Goal: Transaction & Acquisition: Purchase product/service

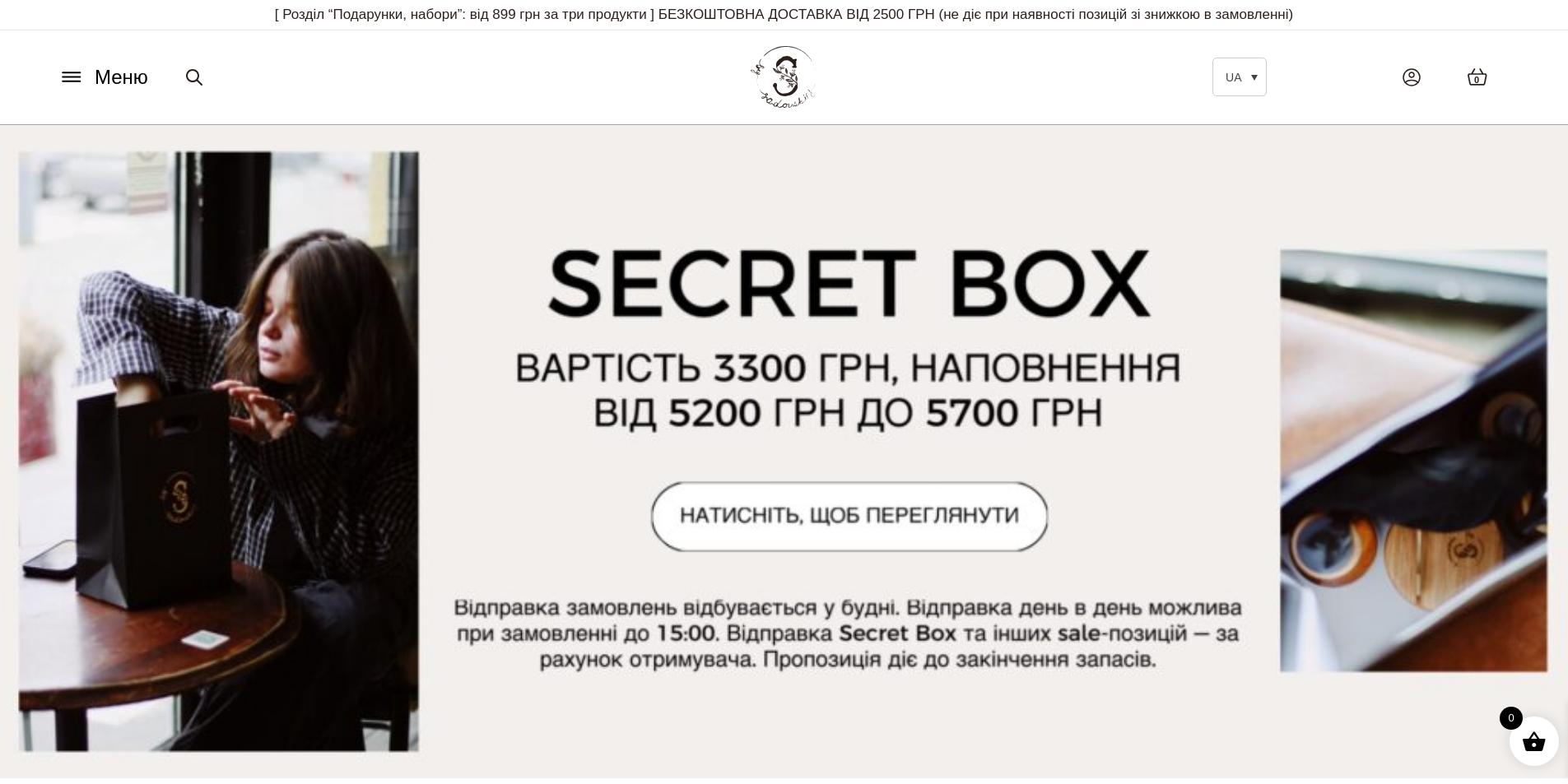
click at [60, 83] on icon at bounding box center [72, 77] width 27 height 18
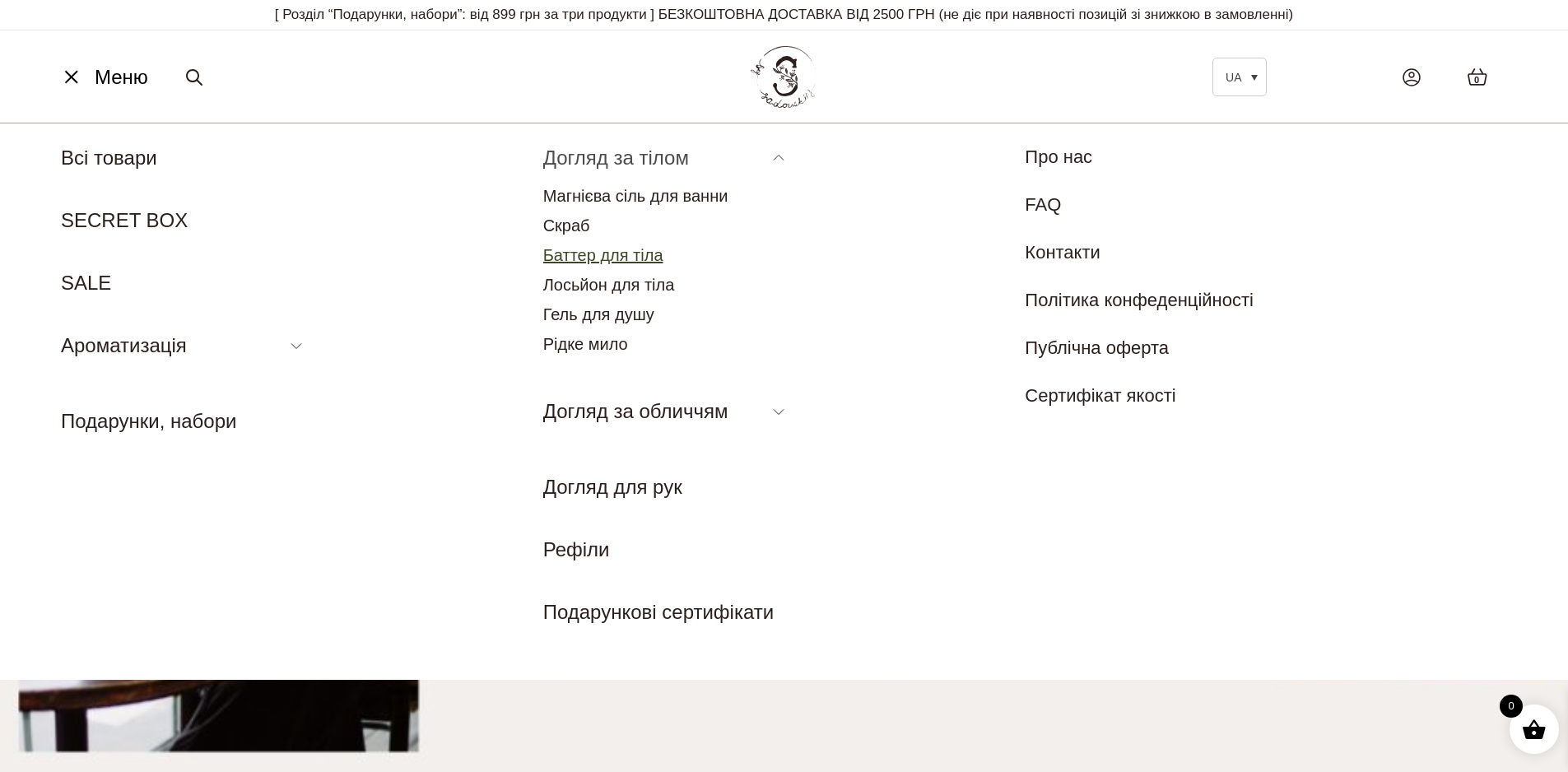
click at [601, 258] on link "Баттер для тіла" at bounding box center [603, 255] width 120 height 18
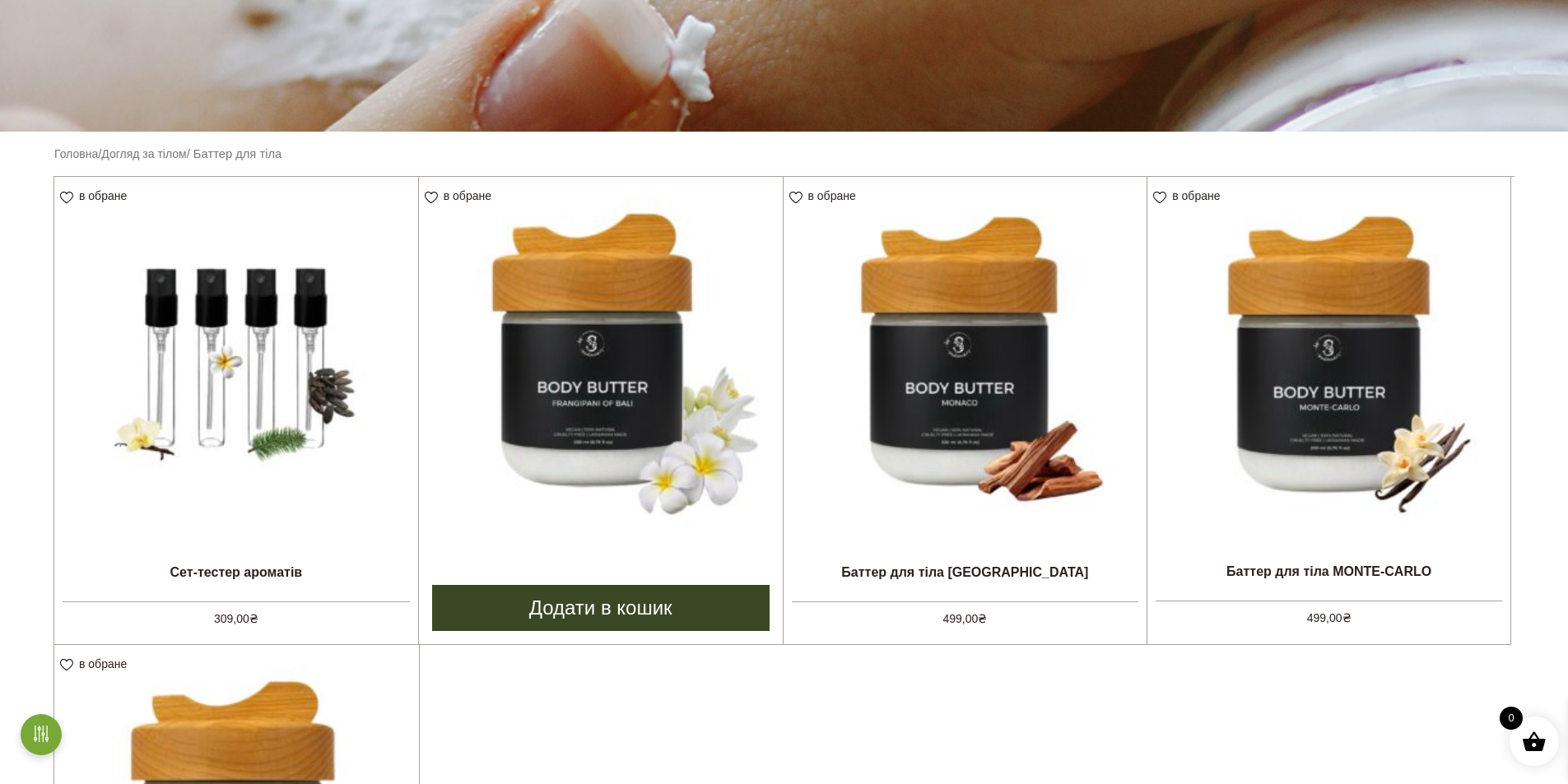
scroll to position [329, 0]
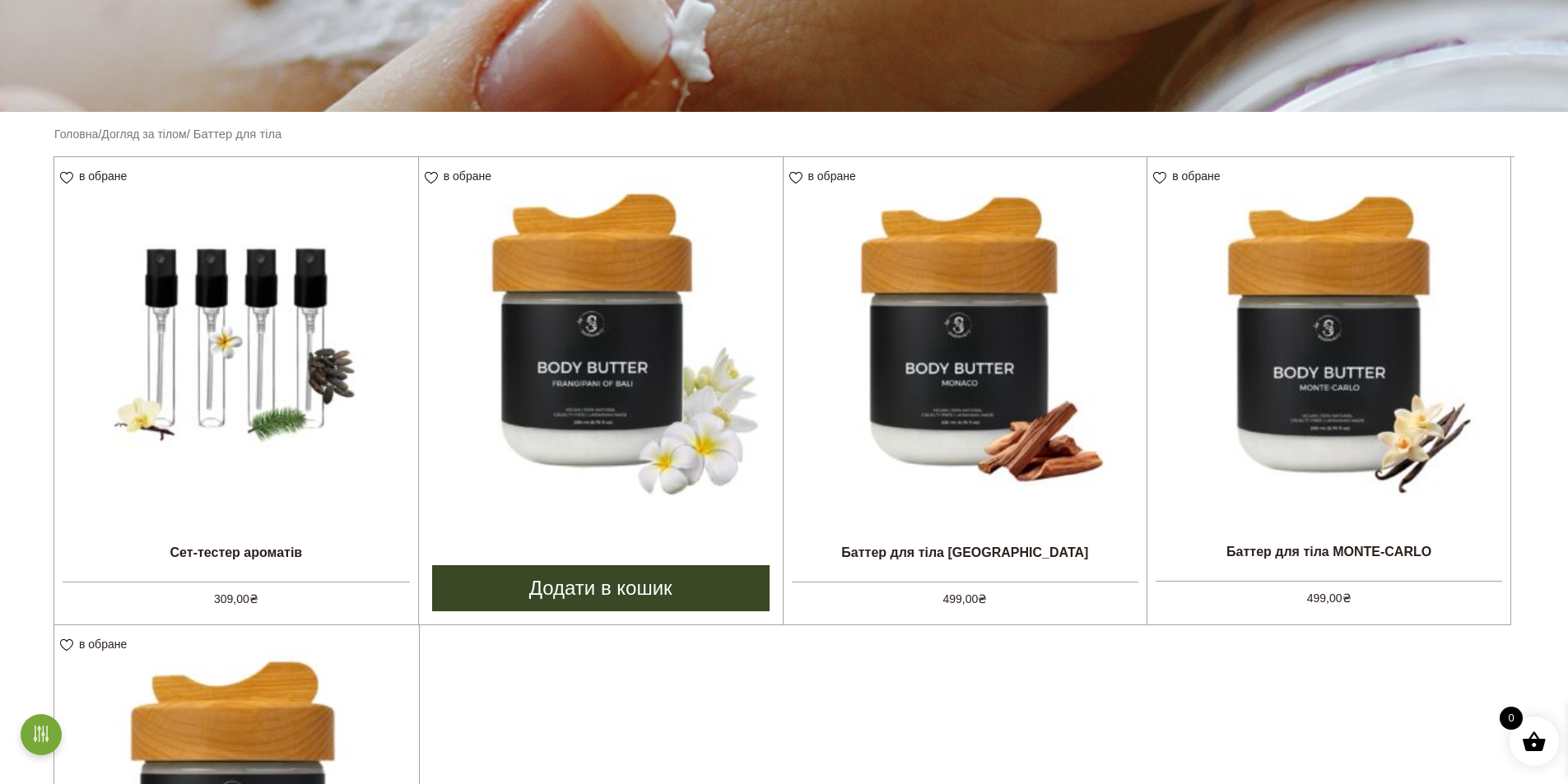
click at [619, 357] on img at bounding box center [600, 339] width 364 height 364
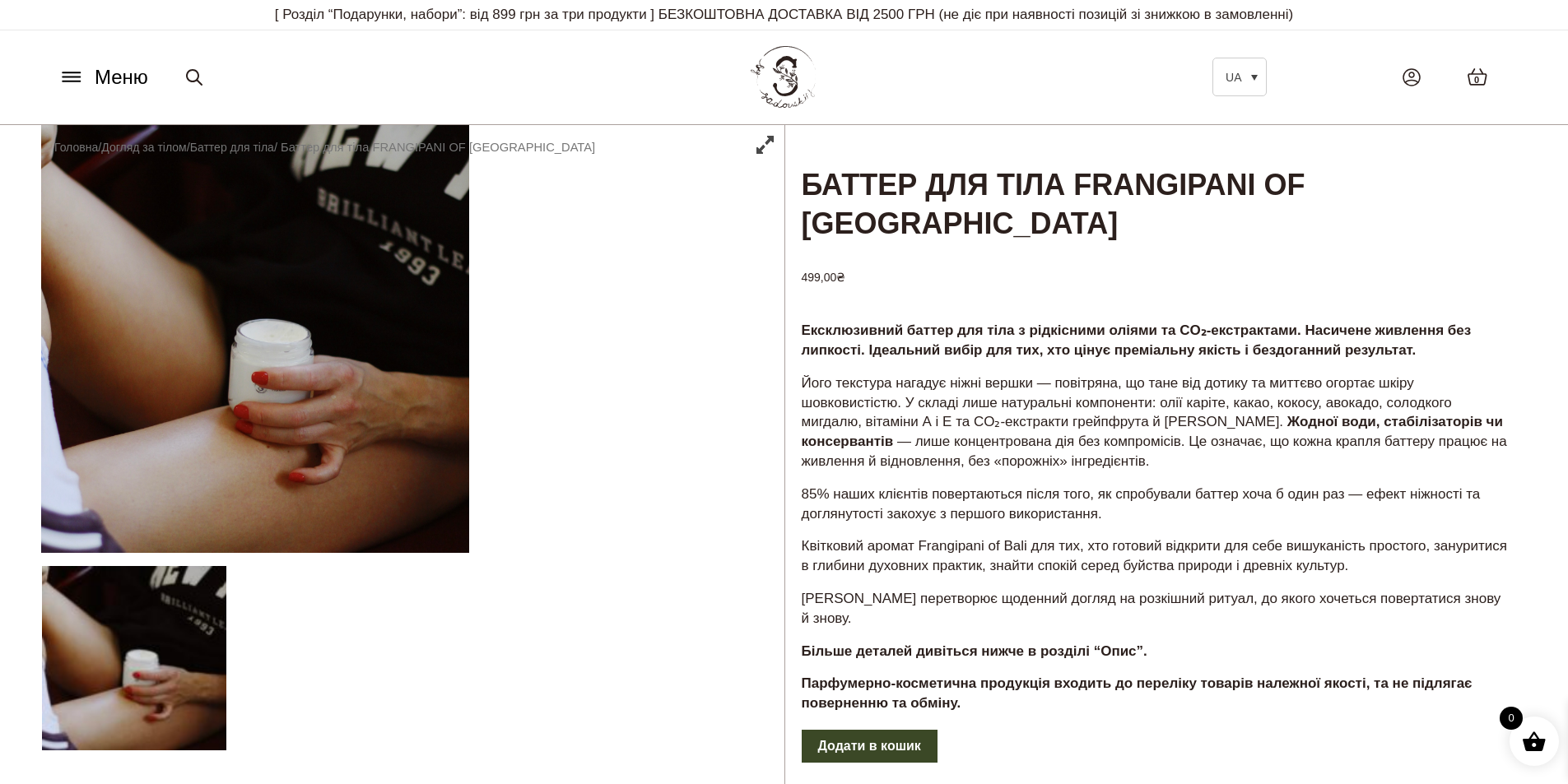
click at [65, 74] on icon at bounding box center [72, 77] width 27 height 18
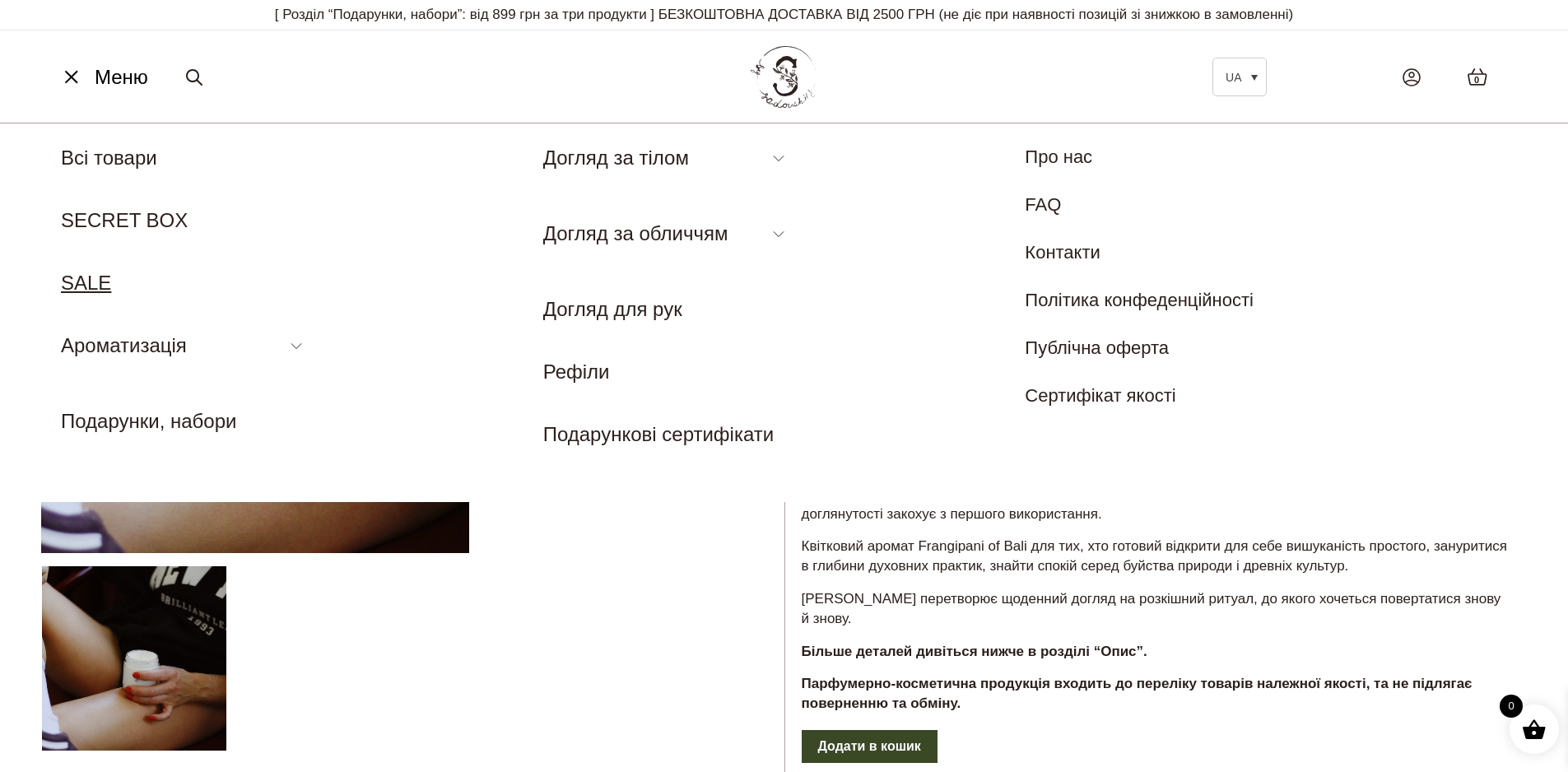
click at [91, 277] on link "SALE" at bounding box center [86, 282] width 50 height 23
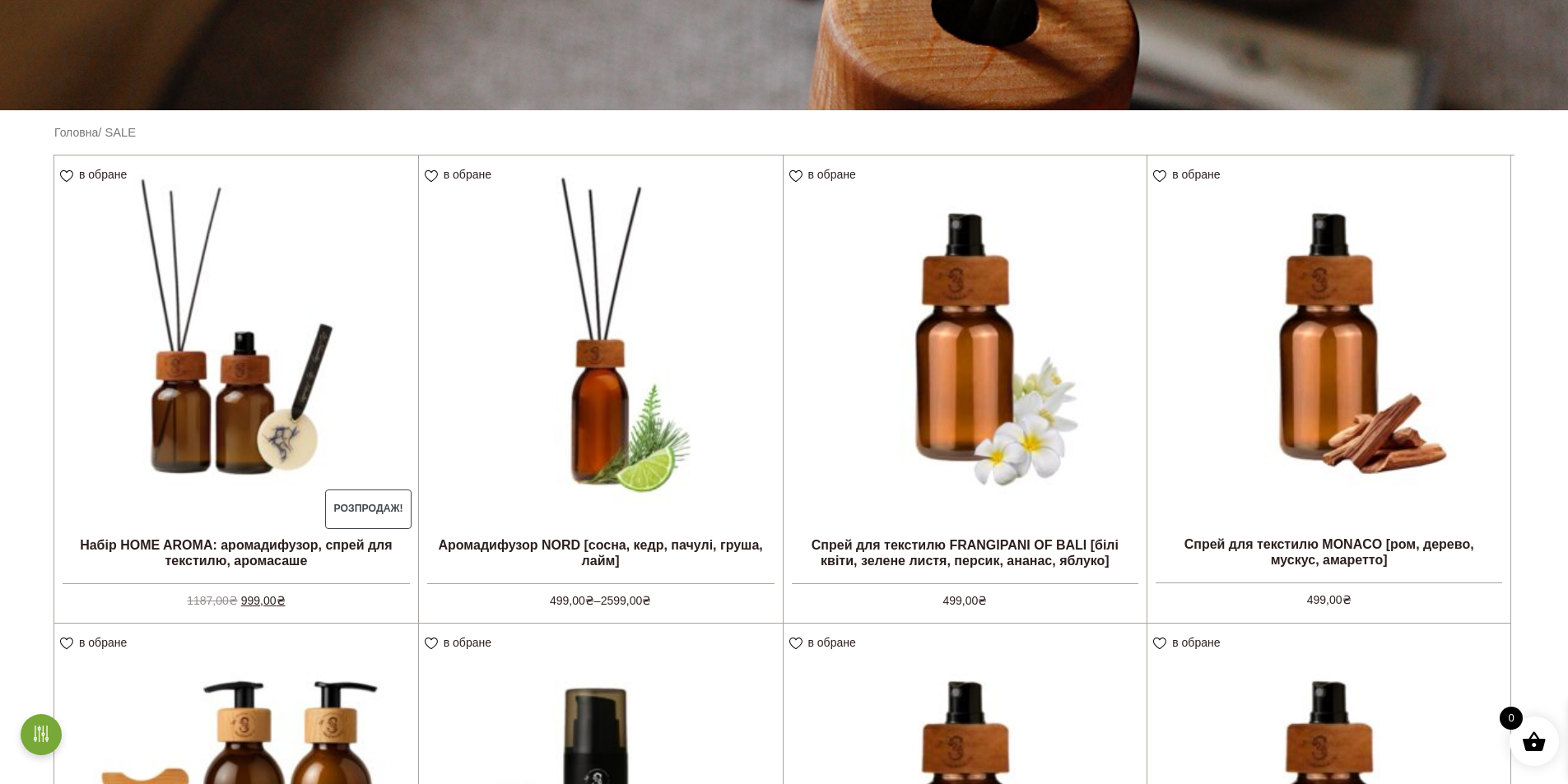
scroll to position [329, 0]
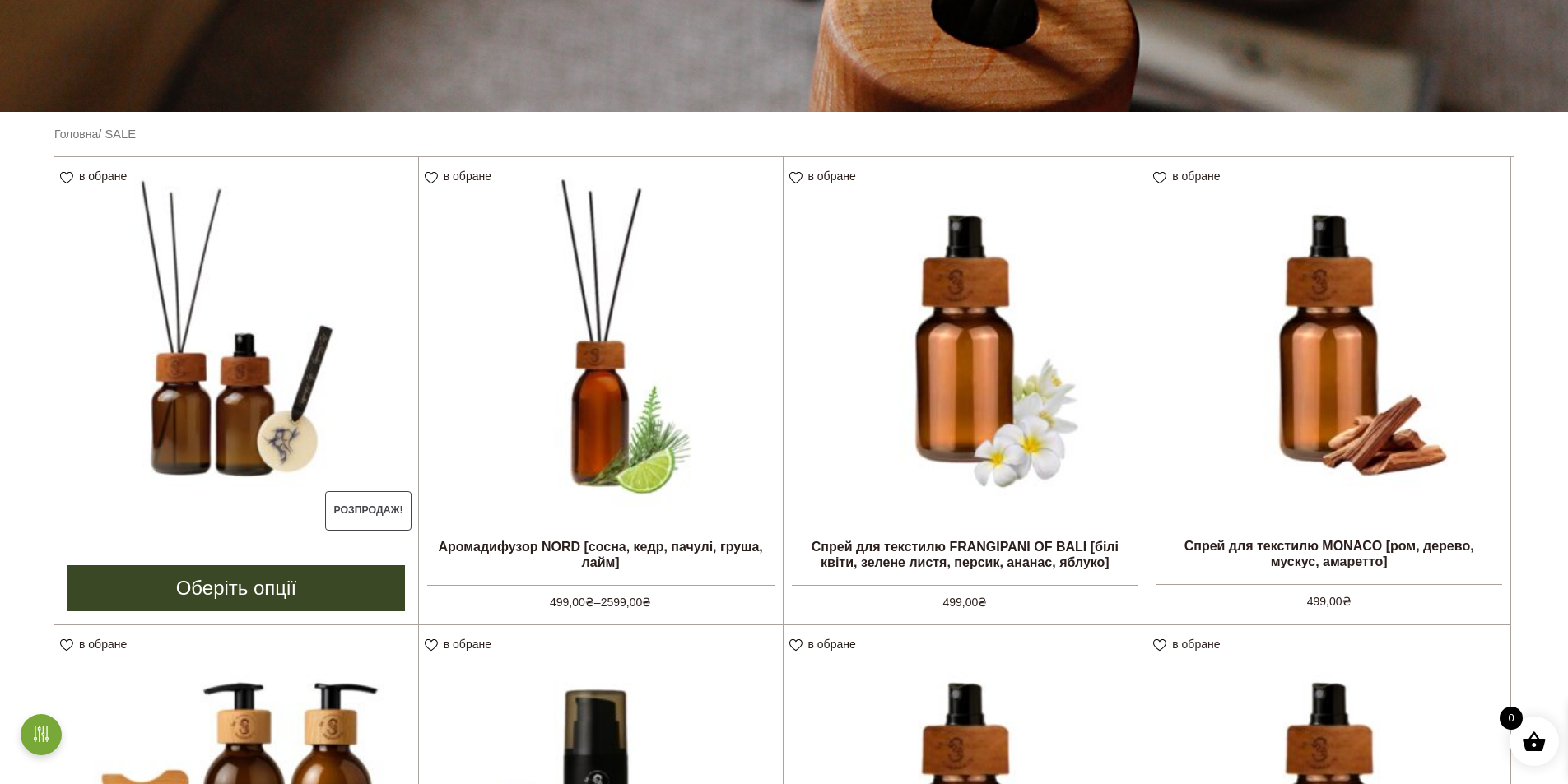
click at [293, 335] on img at bounding box center [236, 339] width 364 height 364
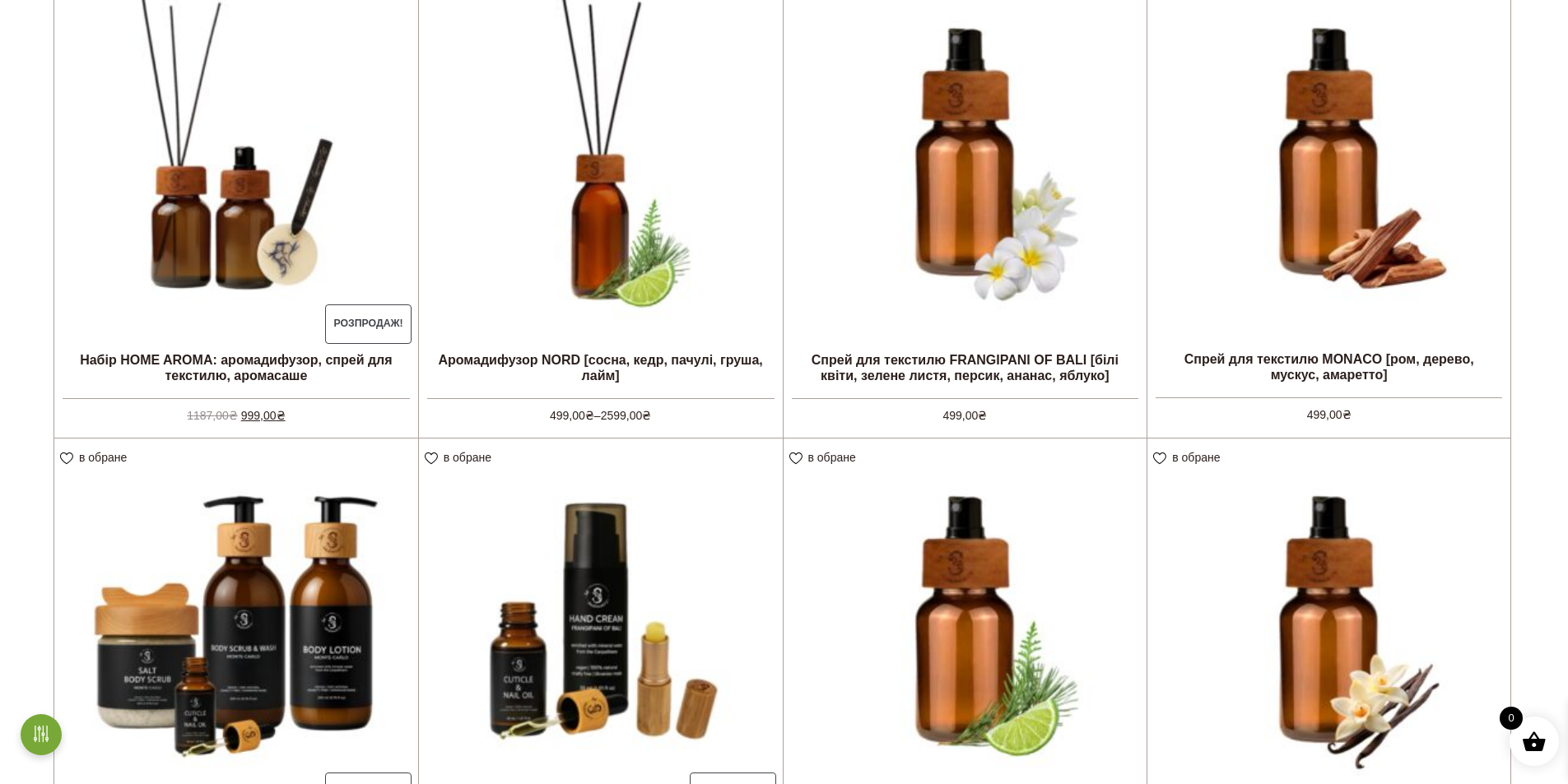
scroll to position [823, 0]
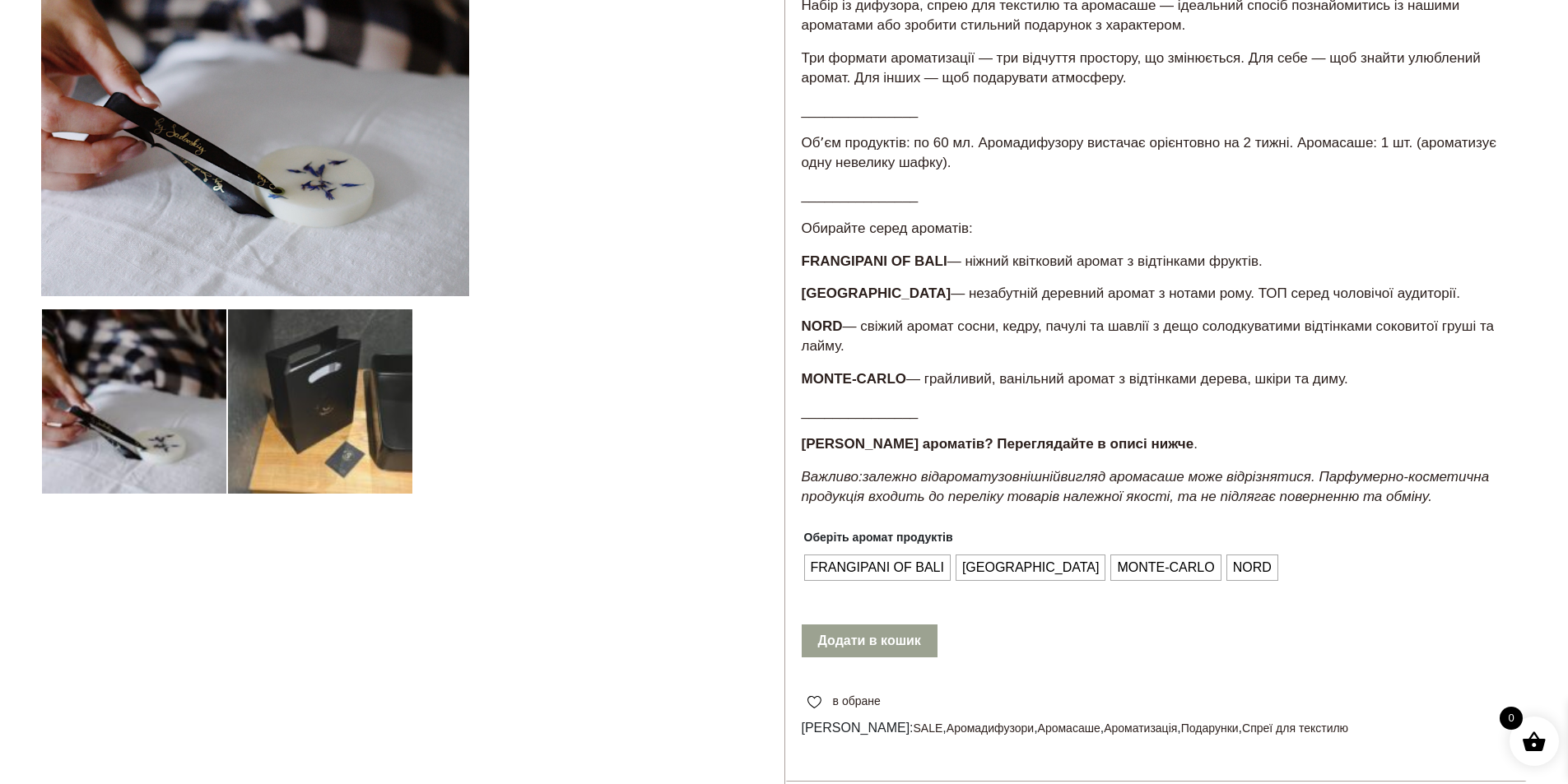
scroll to position [247, 0]
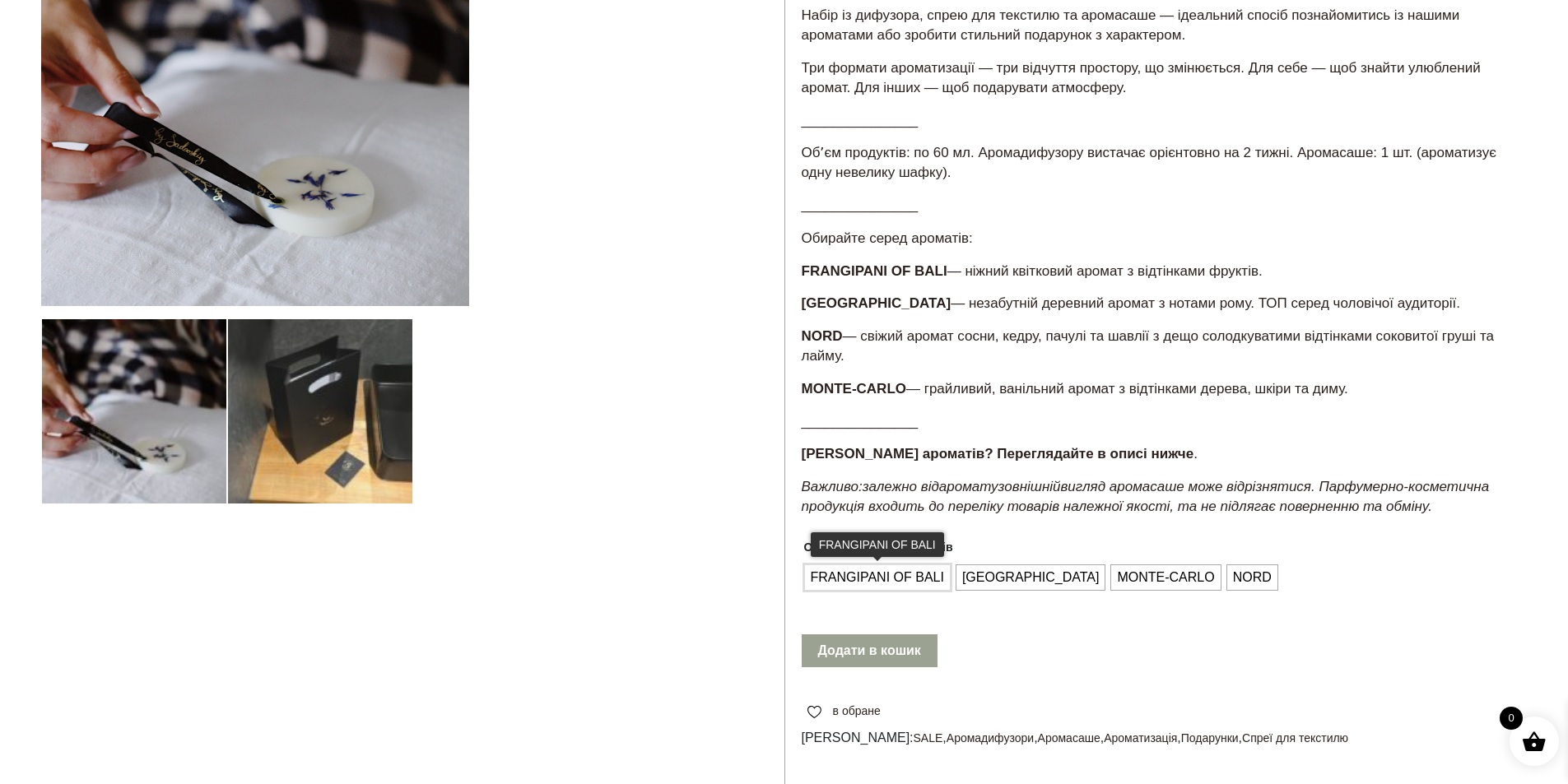
click at [899, 574] on span "FRANGIPANI OF BALI" at bounding box center [877, 578] width 141 height 27
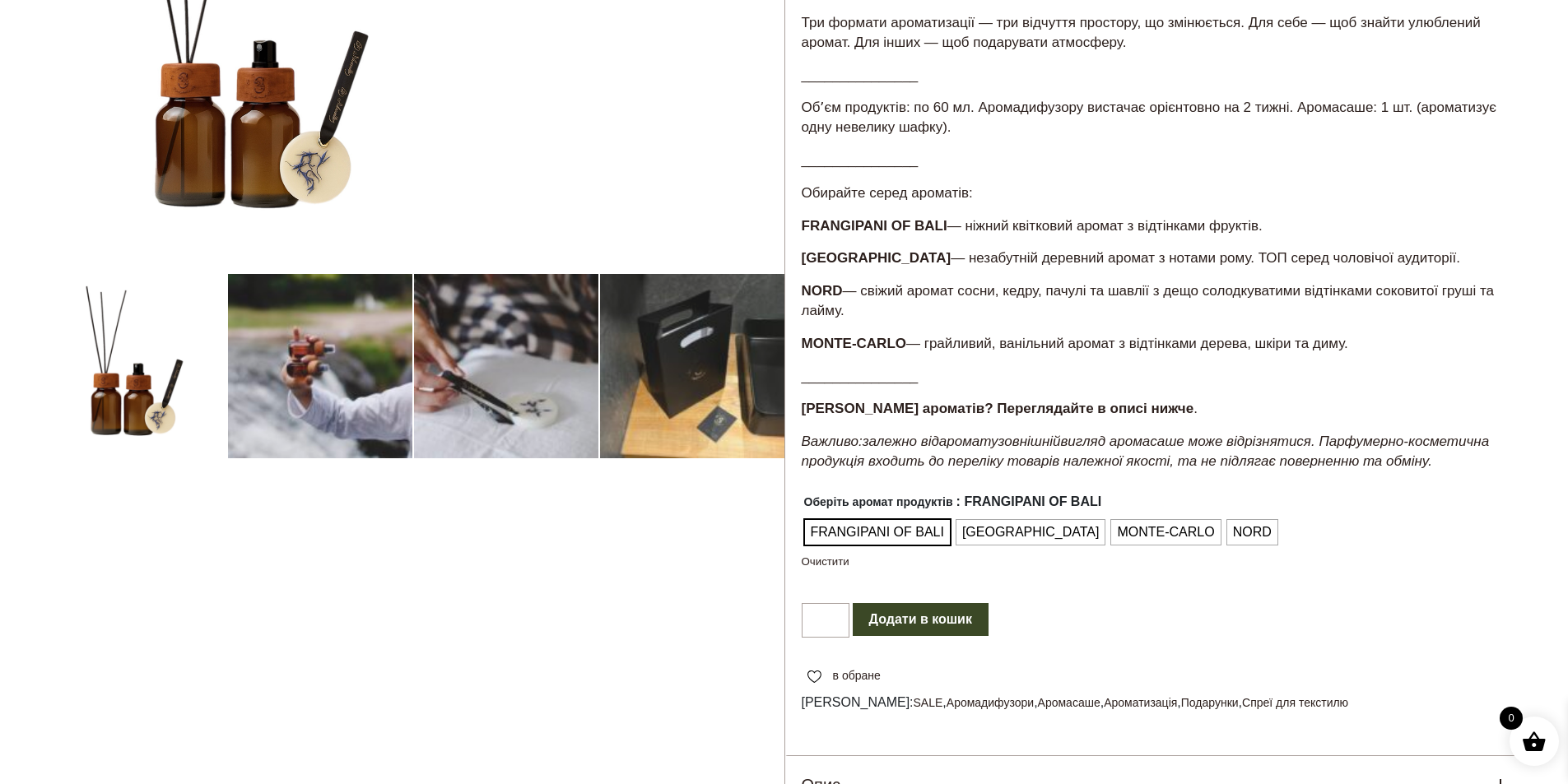
scroll to position [576, 0]
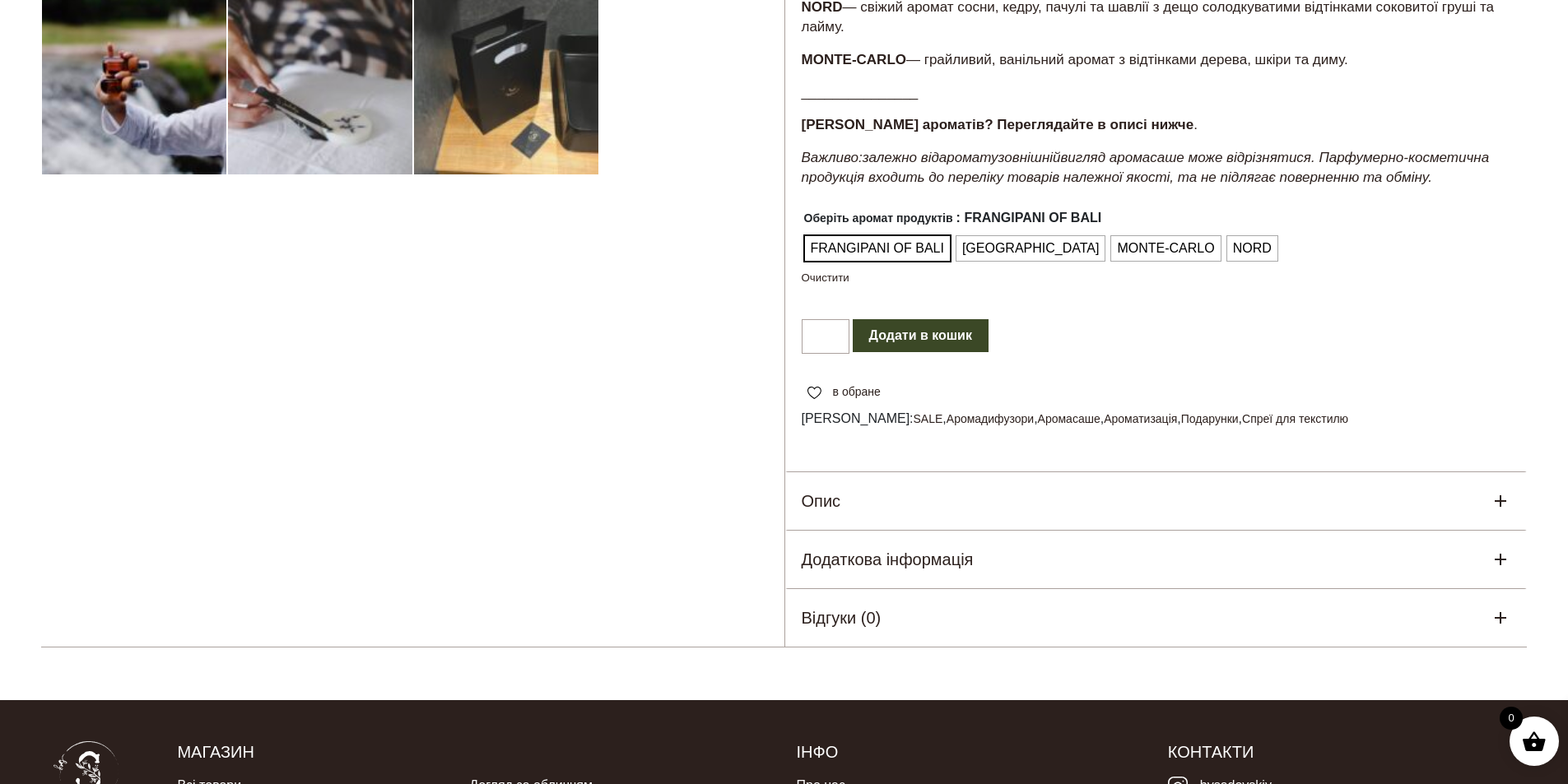
click at [940, 343] on button "Додати в кошик" at bounding box center [920, 335] width 135 height 33
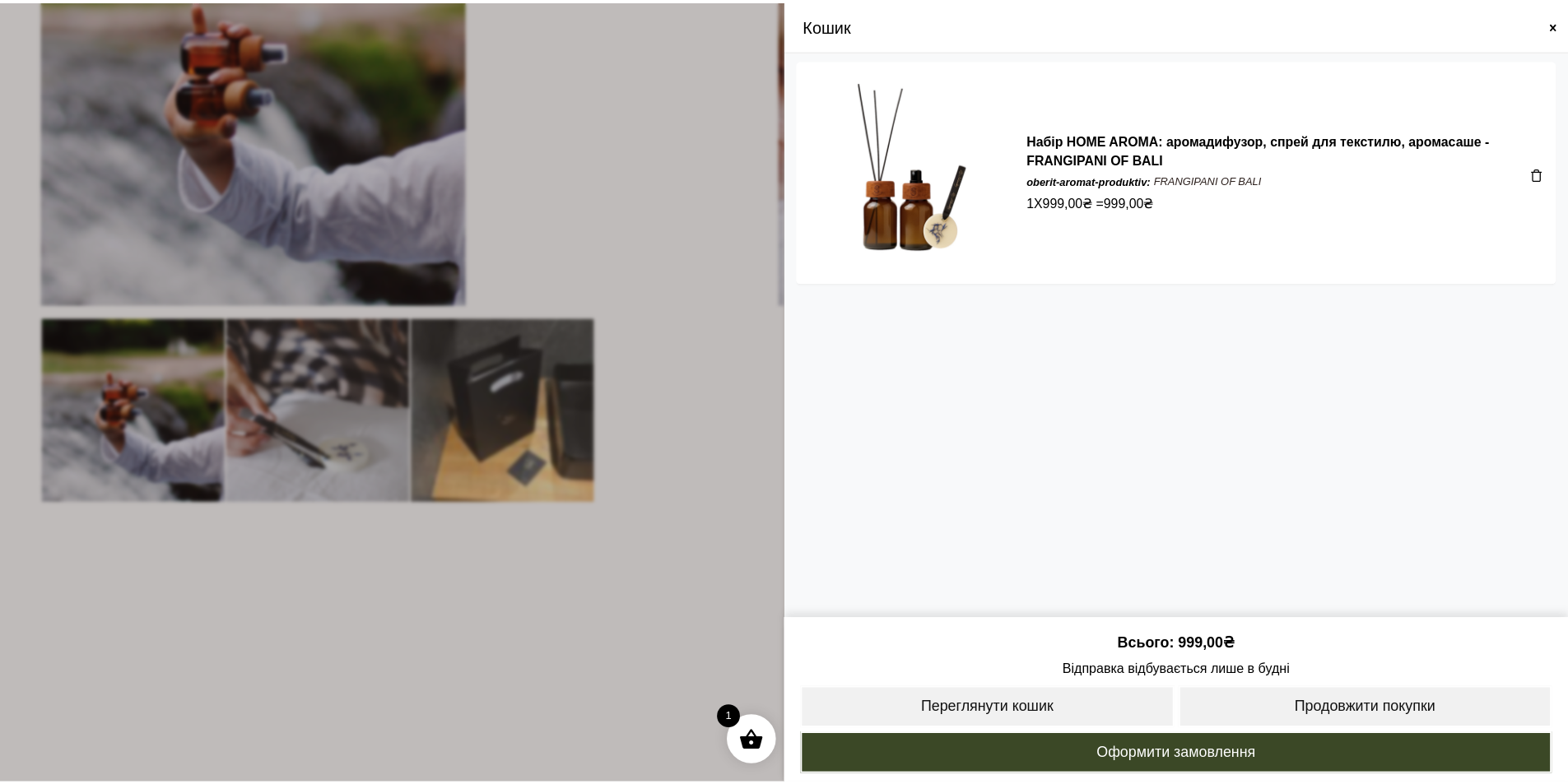
scroll to position [247, 0]
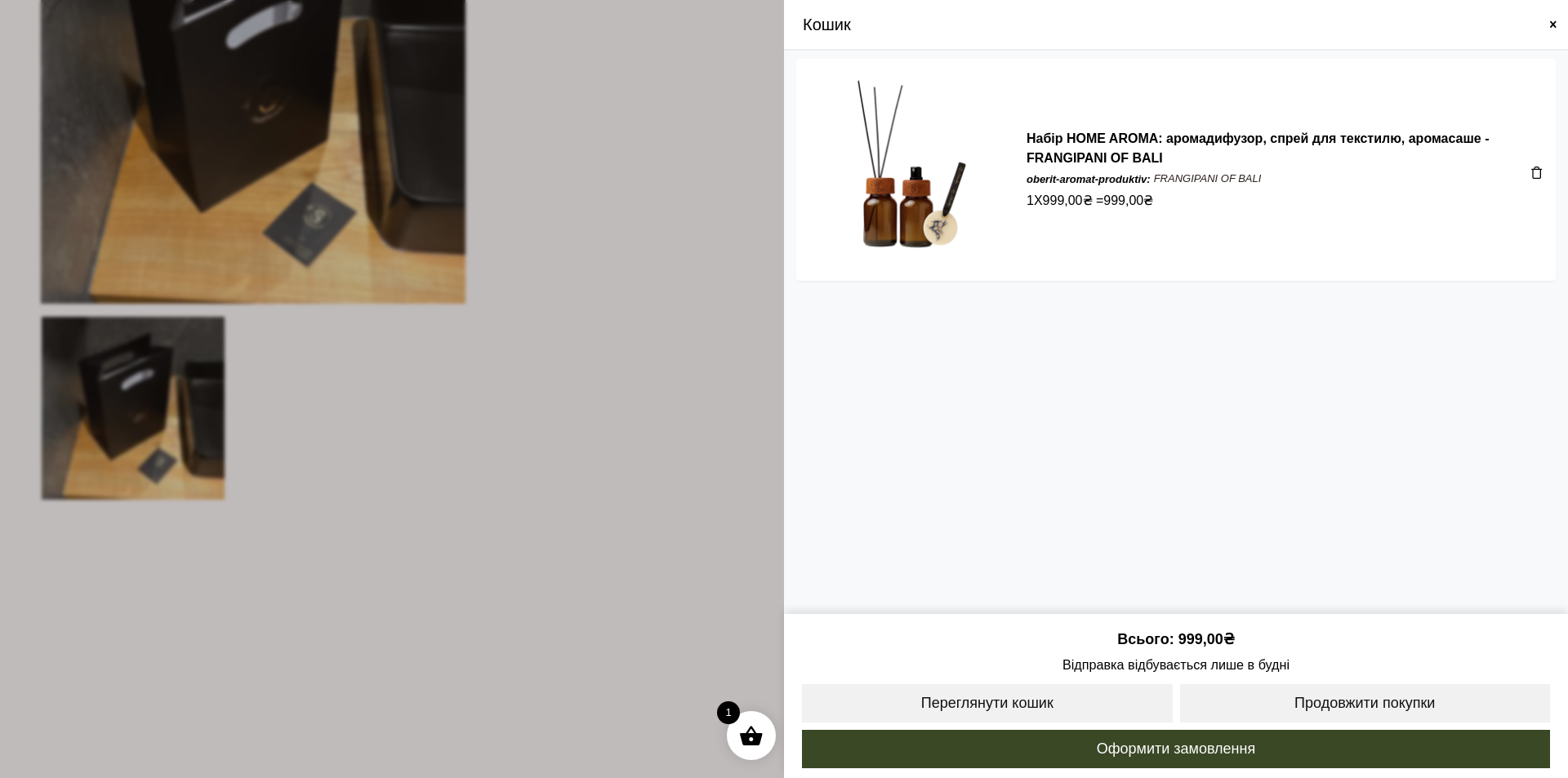
drag, startPoint x: 1552, startPoint y: 29, endPoint x: 1459, endPoint y: 14, distance: 94.2
click at [1551, 29] on span at bounding box center [1554, 25] width 13 height 13
